Goal: Information Seeking & Learning: Learn about a topic

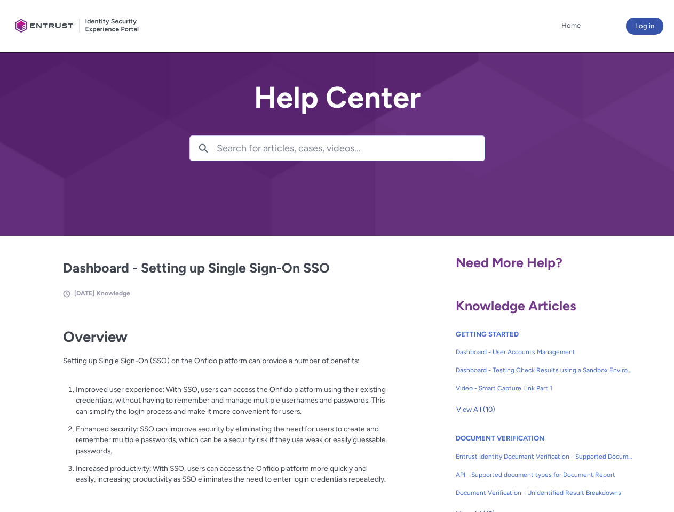
click at [203, 148] on lightning-primitive-icon "button" at bounding box center [204, 148] width 10 height 8
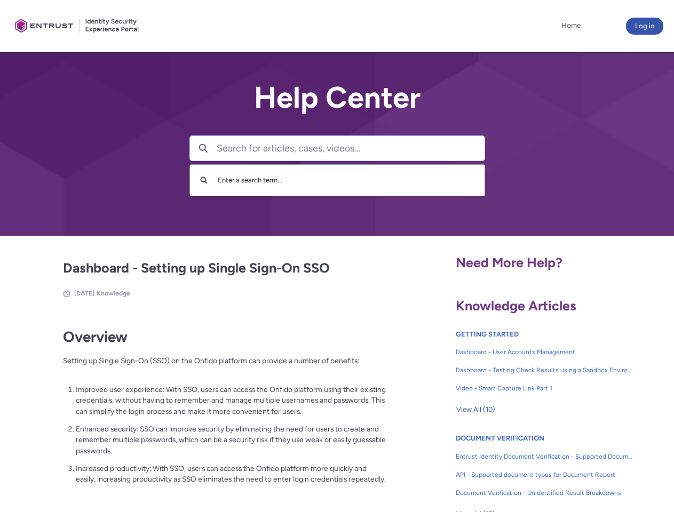
click at [204, 408] on p "Improved user experience: With SSO, users can access the Onfido platform using …" at bounding box center [231, 400] width 311 height 33
click at [476, 410] on span "View All (10)" at bounding box center [475, 410] width 39 height 16
click at [516, 467] on link "API - Supported document types for Document Report" at bounding box center [544, 475] width 177 height 18
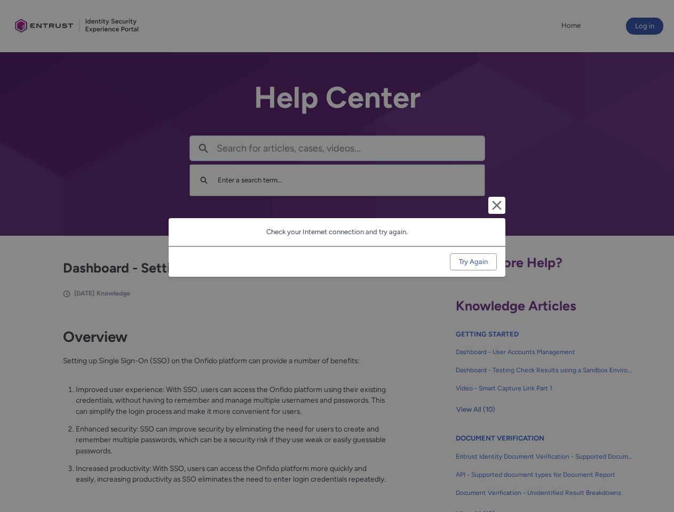
click at [657, 467] on div "Cancel and close Check your Internet connection and try again. Try Again" at bounding box center [337, 256] width 674 height 512
